Goal: Obtain resource: Download file/media

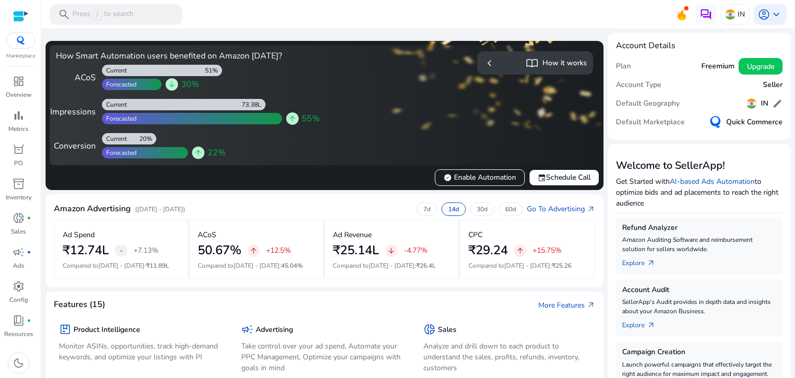
drag, startPoint x: 218, startPoint y: 3, endPoint x: 224, endPoint y: 8, distance: 8.1
click at [224, 8] on mat-toolbar "search Press / to search IN account_circle keyboard_arrow_down" at bounding box center [418, 14] width 754 height 28
click at [225, 8] on mat-toolbar "search Press / to search IN account_circle keyboard_arrow_down" at bounding box center [418, 14] width 754 height 28
click at [13, 111] on span "bar_chart" at bounding box center [18, 115] width 12 height 12
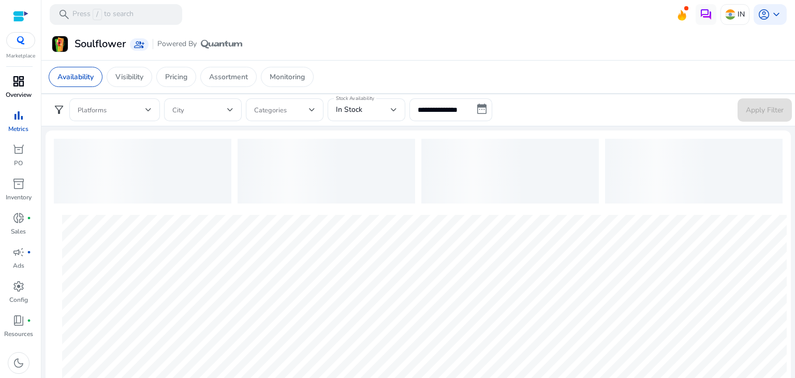
click at [27, 79] on div "dashboard" at bounding box center [18, 81] width 29 height 17
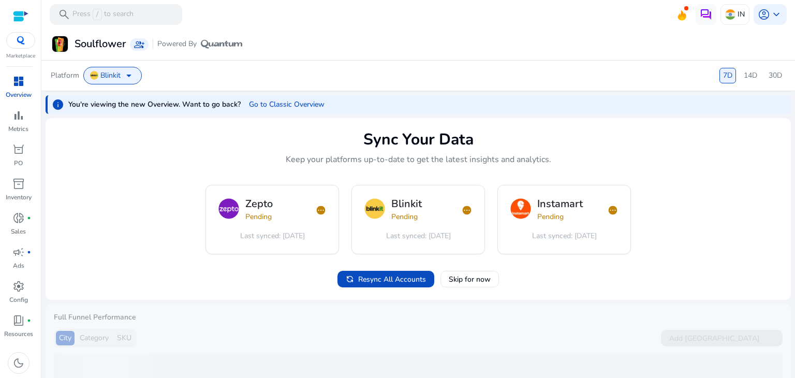
click at [11, 75] on div "dashboard" at bounding box center [18, 81] width 29 height 17
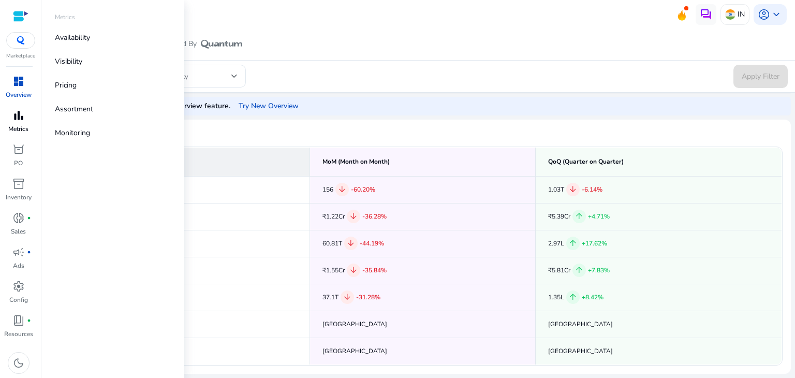
click at [20, 140] on link "bar_chart Metrics" at bounding box center [18, 124] width 37 height 34
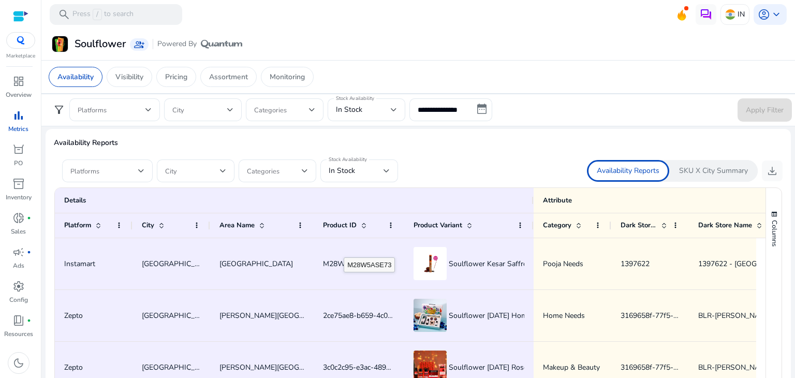
scroll to position [601, 0]
click at [175, 79] on p "Pricing" at bounding box center [176, 76] width 22 height 11
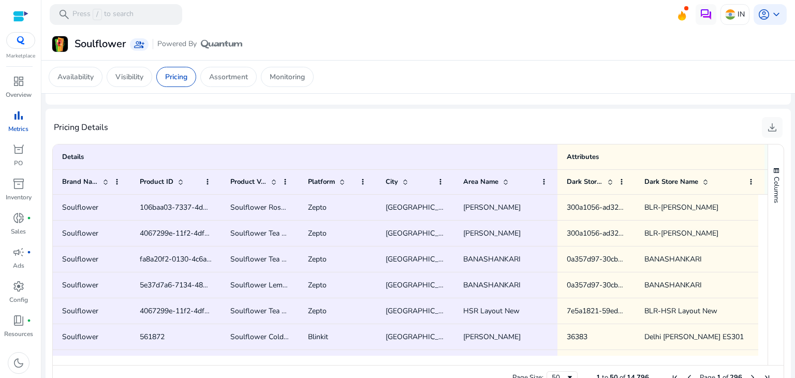
scroll to position [692, 0]
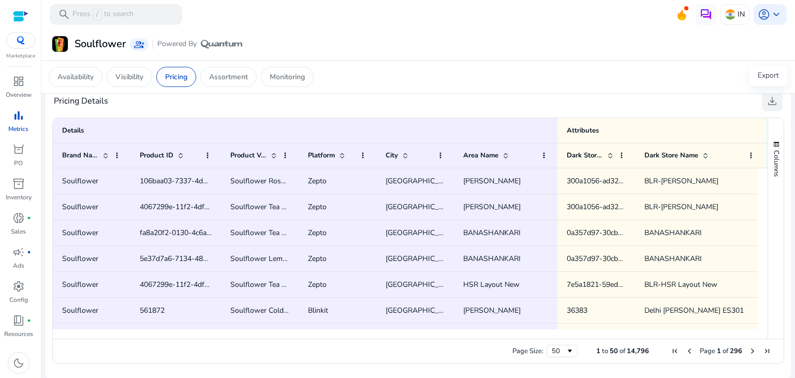
click at [767, 103] on span "download" at bounding box center [772, 101] width 12 height 12
click at [80, 79] on p "Availability" at bounding box center [75, 76] width 36 height 11
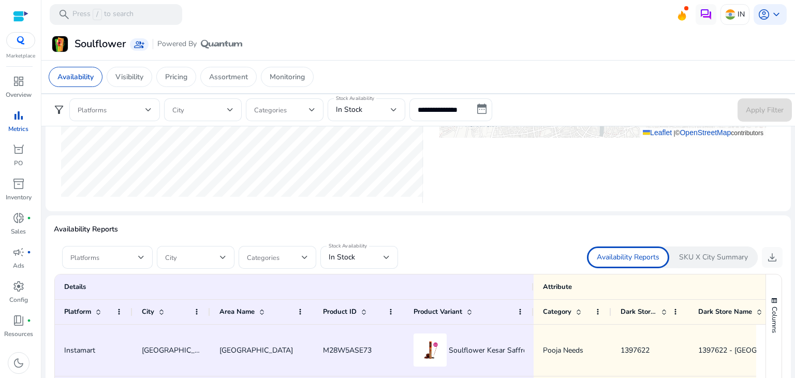
scroll to position [503, 0]
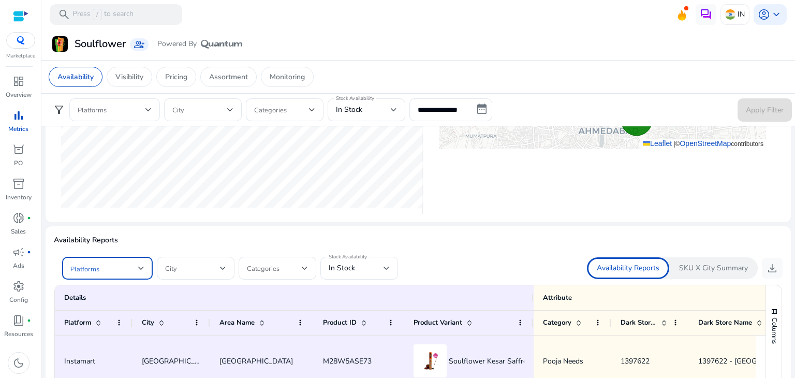
click at [137, 267] on span at bounding box center [104, 268] width 68 height 11
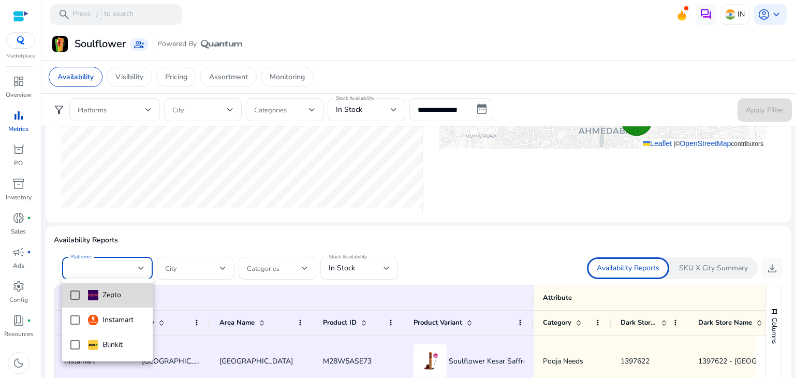
click at [71, 294] on mat-pseudo-checkbox at bounding box center [74, 295] width 9 height 9
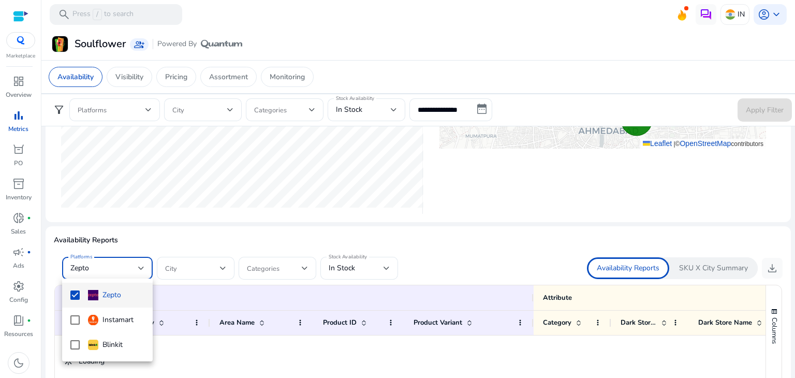
click at [352, 273] on div at bounding box center [397, 189] width 795 height 378
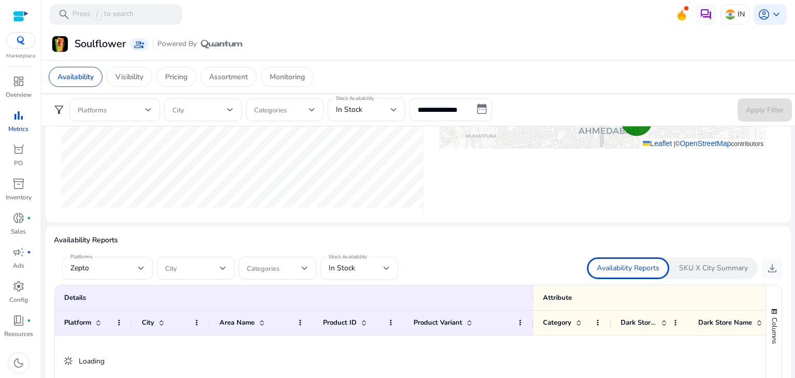
click at [391, 265] on div "Stock Availability In Stock" at bounding box center [360, 268] width 78 height 23
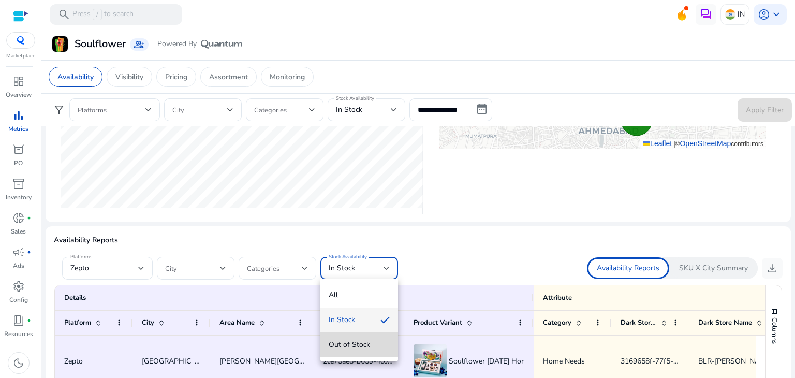
click at [335, 344] on span "Out of Stock" at bounding box center [359, 344] width 61 height 11
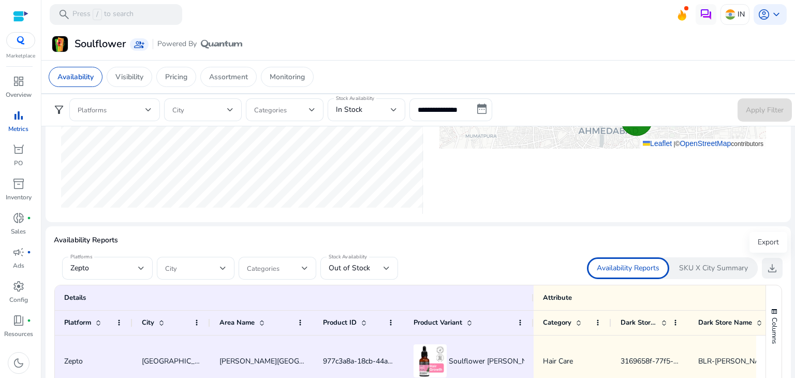
click at [768, 264] on span "download" at bounding box center [772, 268] width 12 height 12
